Goal: Transaction & Acquisition: Purchase product/service

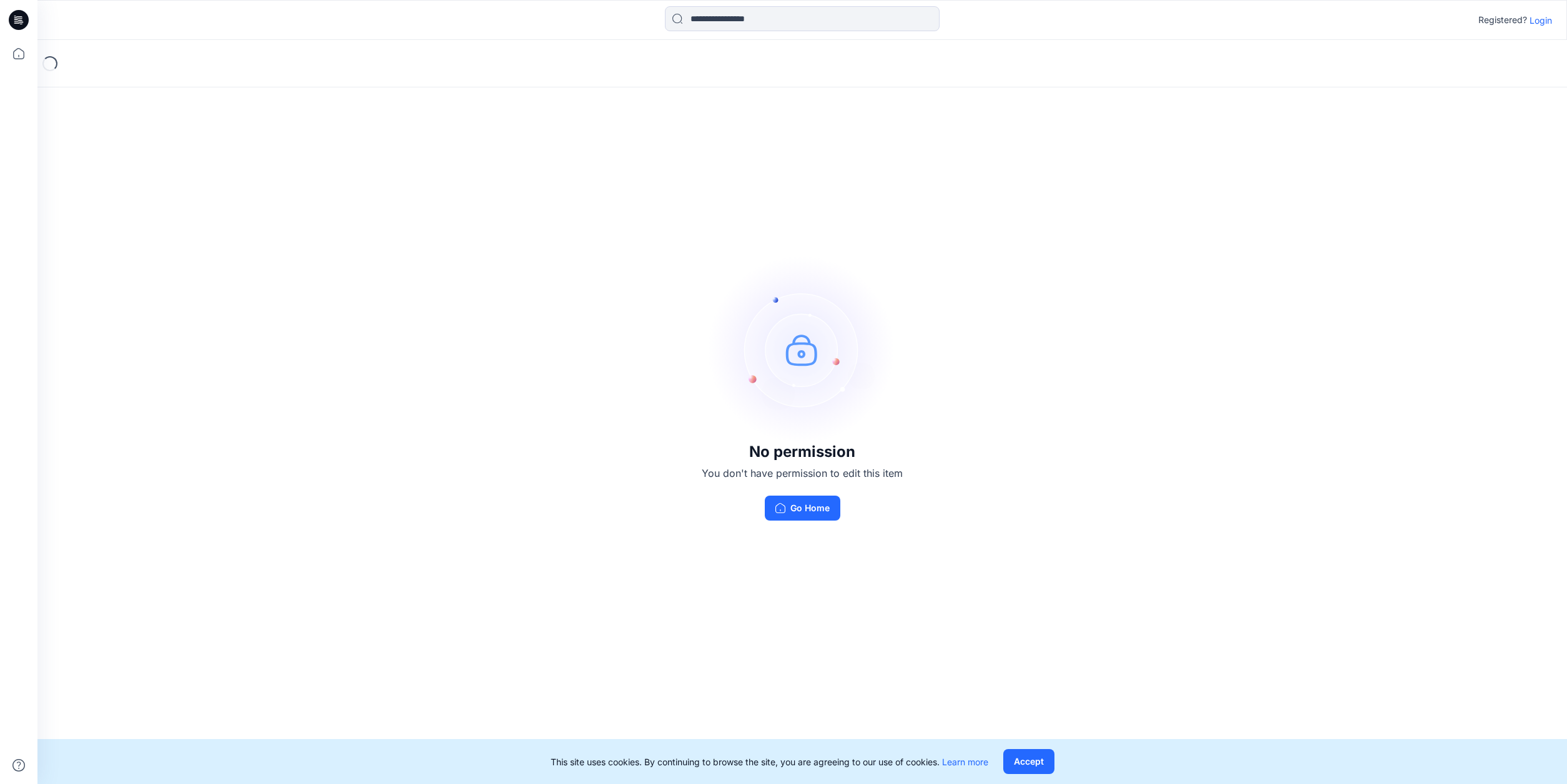
click at [1542, 19] on p "Login" at bounding box center [1540, 20] width 23 height 13
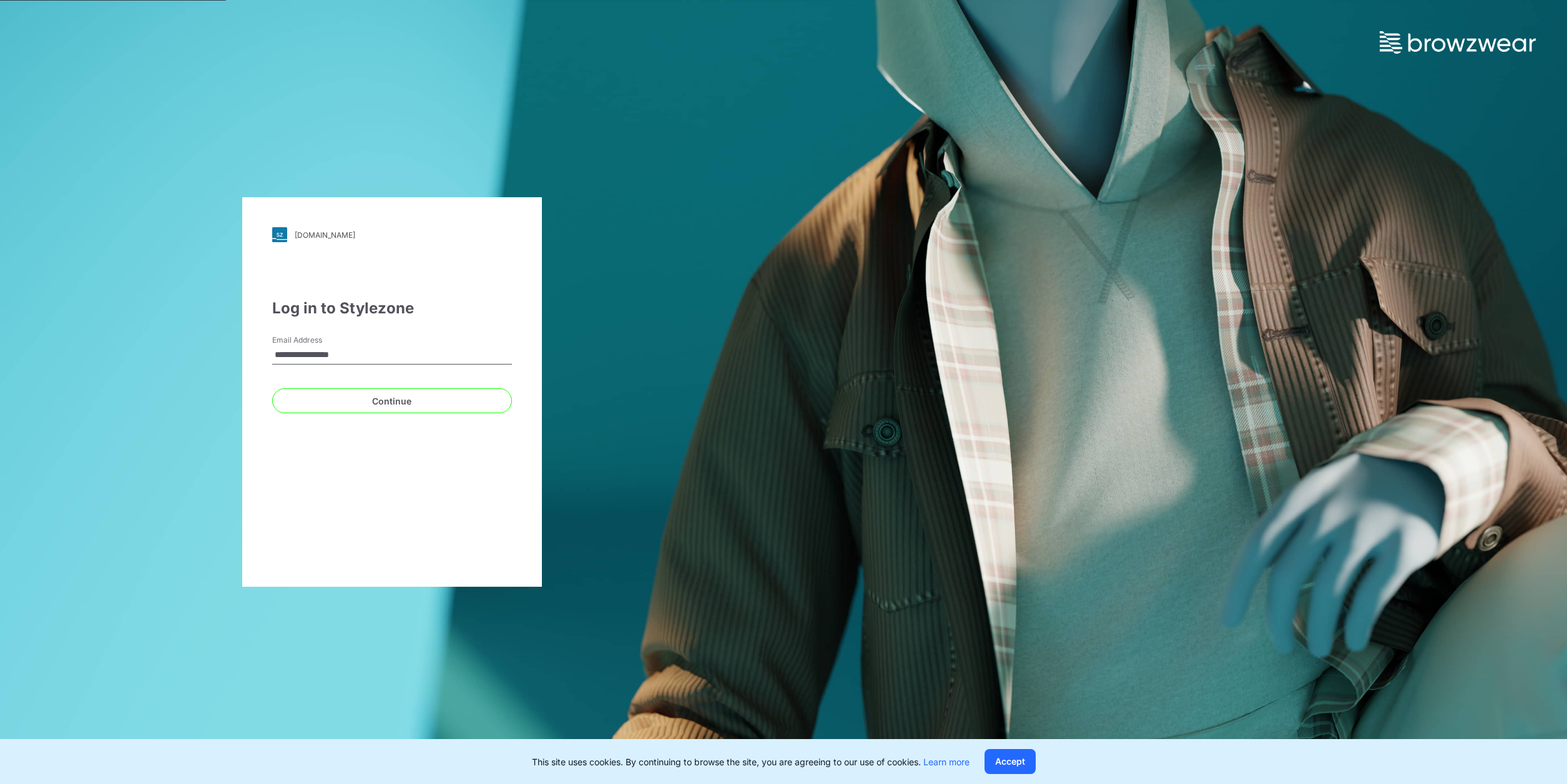
type input "**********"
click at [405, 402] on button "Continue" at bounding box center [392, 400] width 239 height 25
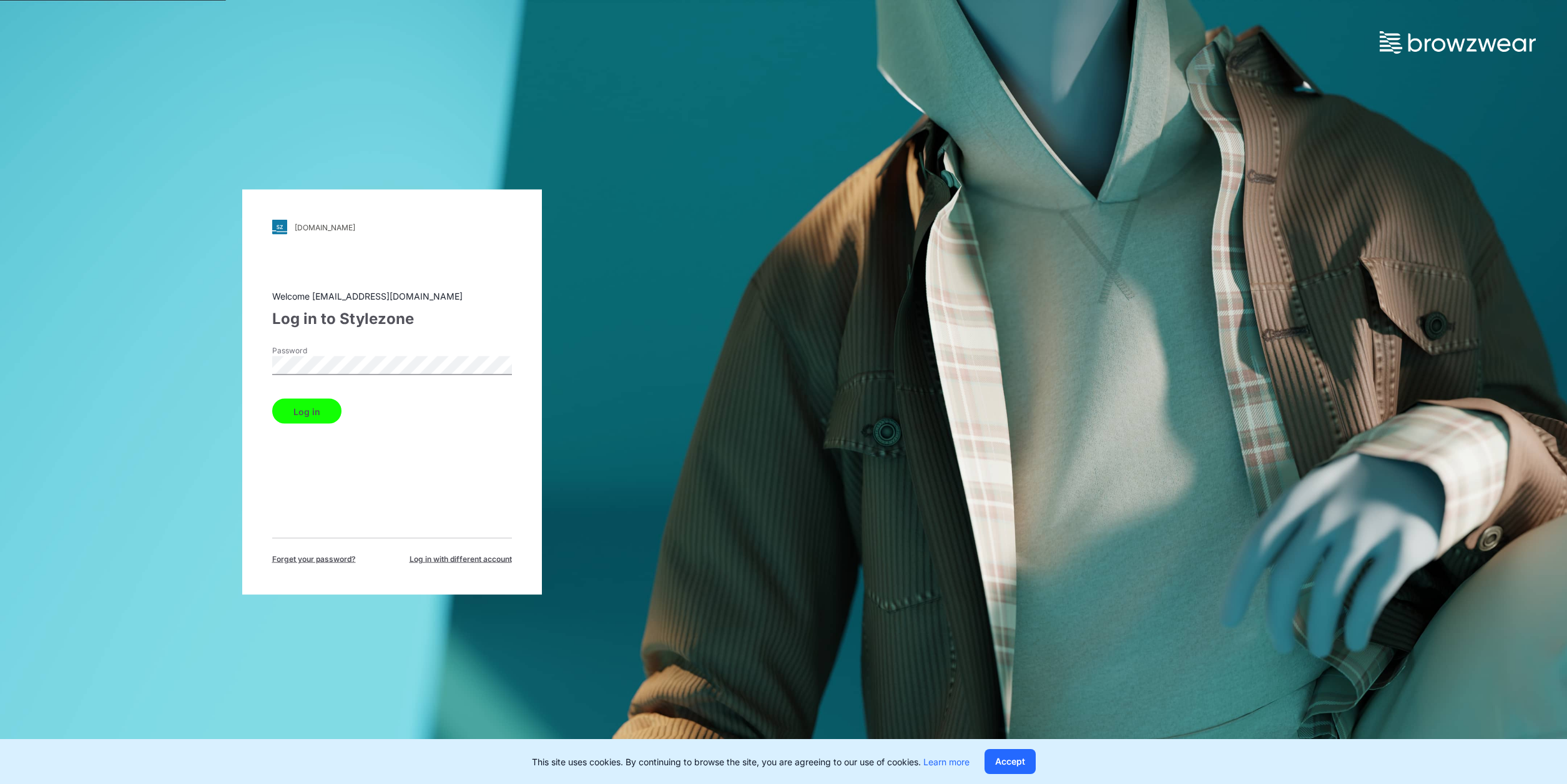
click at [304, 414] on button "Log in" at bounding box center [307, 410] width 69 height 25
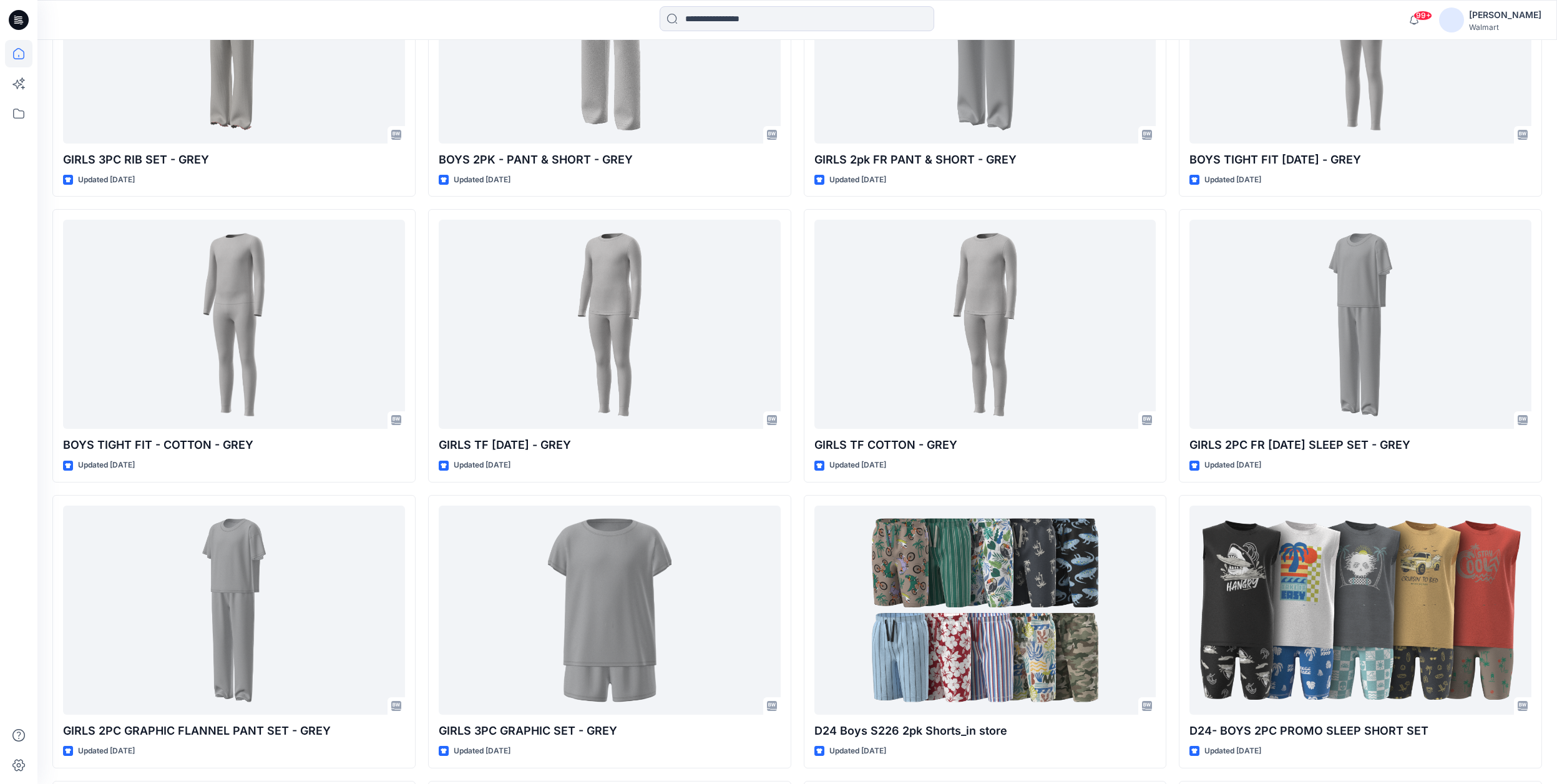
scroll to position [560, 0]
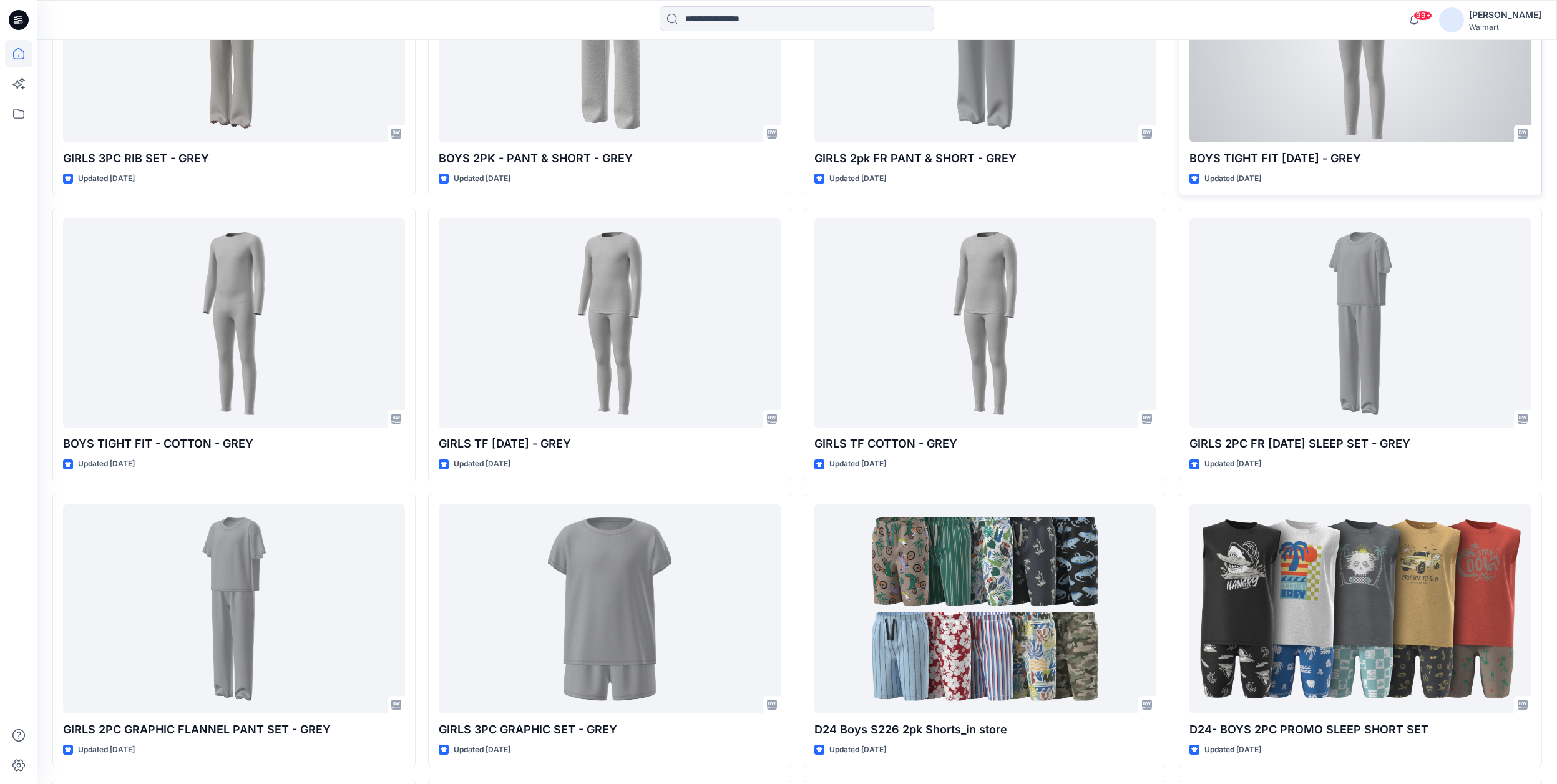
click at [1371, 158] on p "BOYS TIGHT FIT [DATE] - GREY" at bounding box center [1360, 158] width 342 height 18
click at [1376, 94] on div at bounding box center [1360, 38] width 342 height 209
